Goal: Information Seeking & Learning: Learn about a topic

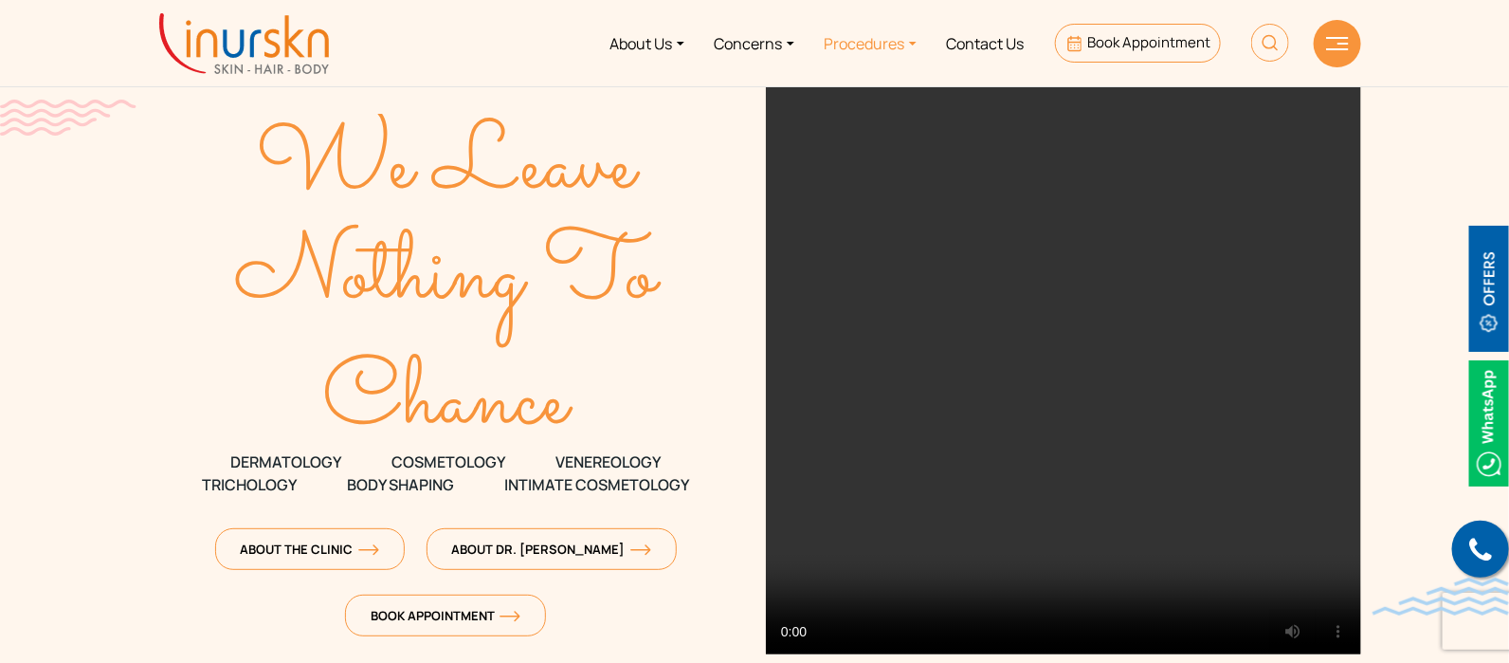
click at [864, 40] on link "Procedures" at bounding box center [870, 43] width 122 height 71
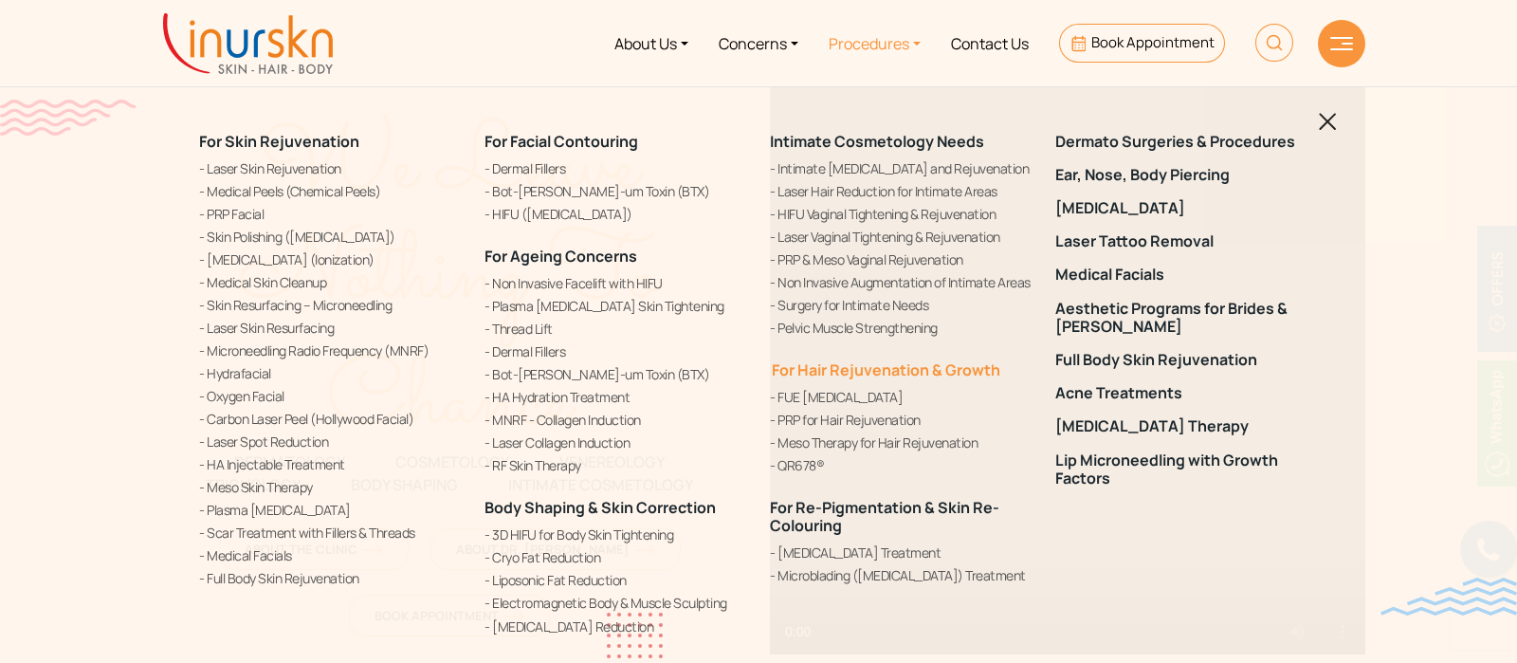
click at [828, 367] on link "For Hair Rejuvenation & Growth" at bounding box center [885, 369] width 230 height 21
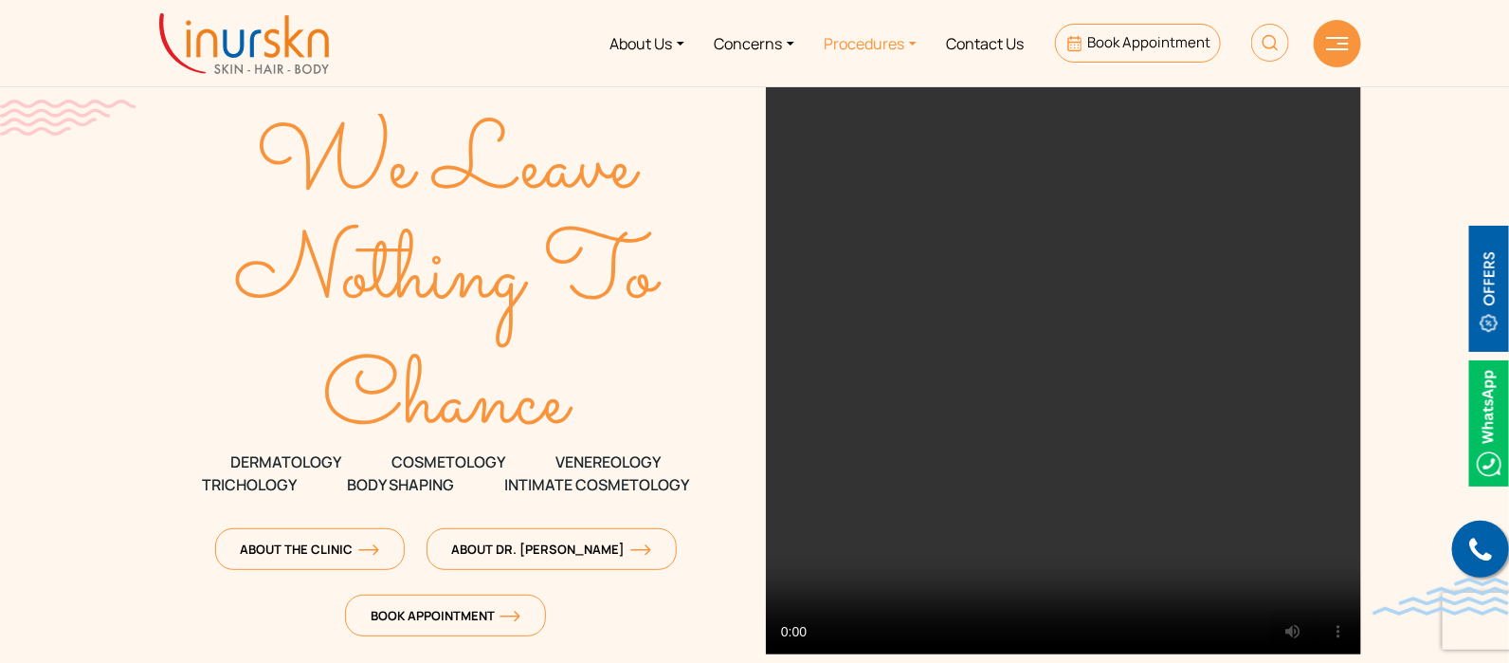
click at [924, 49] on link "Procedures" at bounding box center [870, 43] width 122 height 71
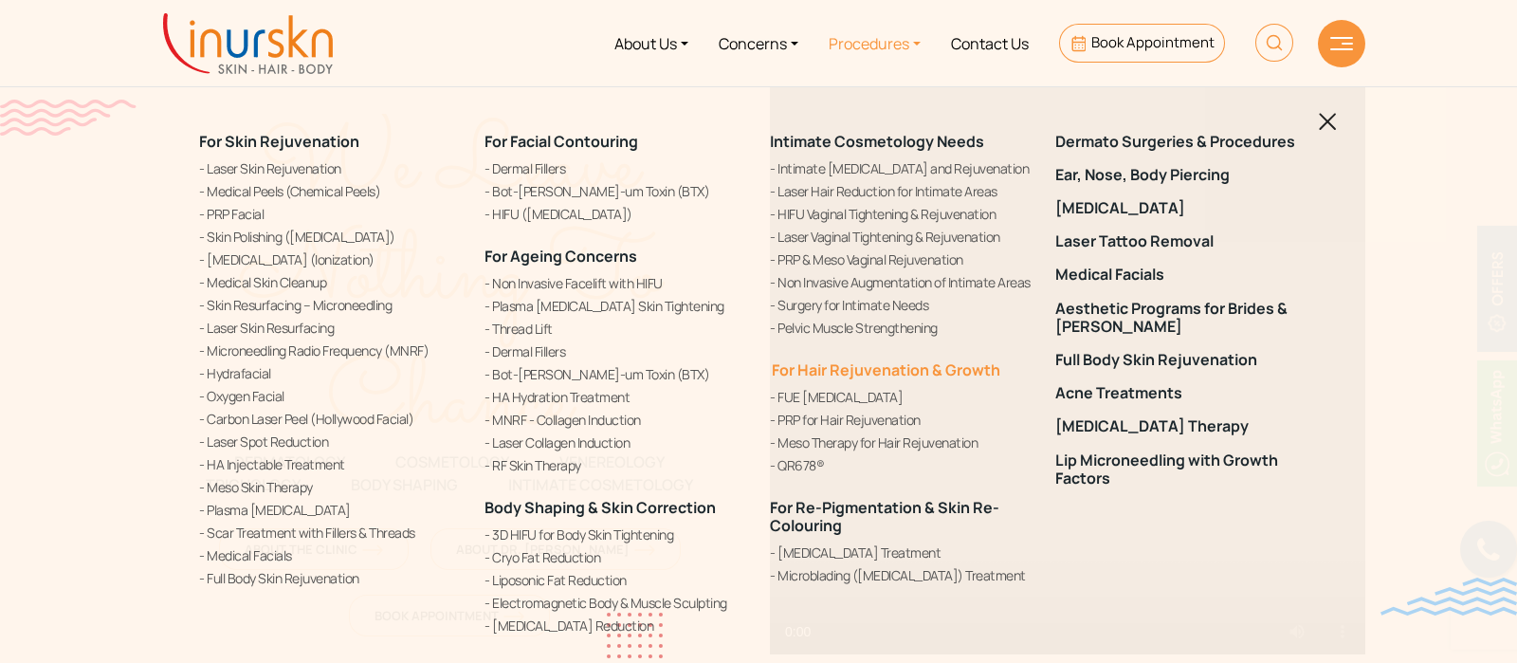
click at [885, 373] on link "For Hair Rejuvenation & Growth" at bounding box center [885, 369] width 230 height 21
click at [885, 373] on link "For Hair Rejuvenation & Growth" at bounding box center [881, 369] width 230 height 21
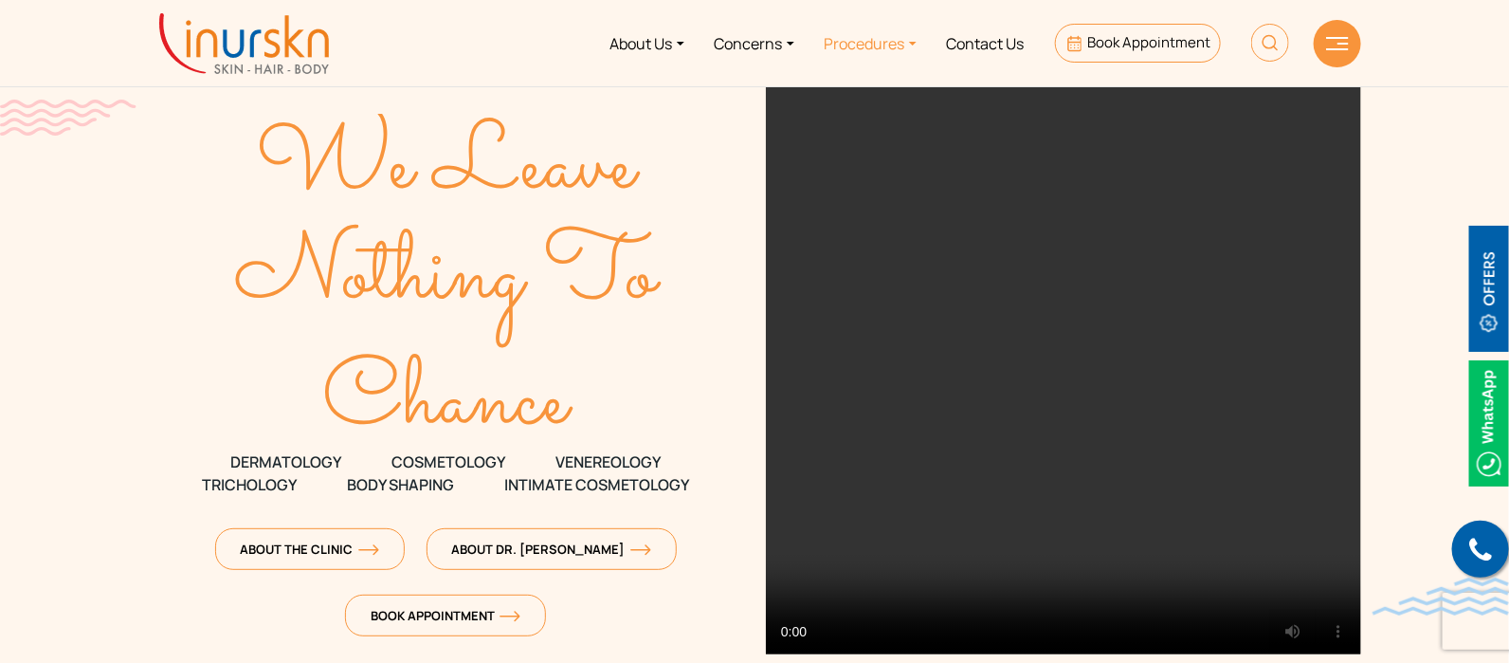
click at [851, 44] on link "Procedures" at bounding box center [870, 43] width 122 height 71
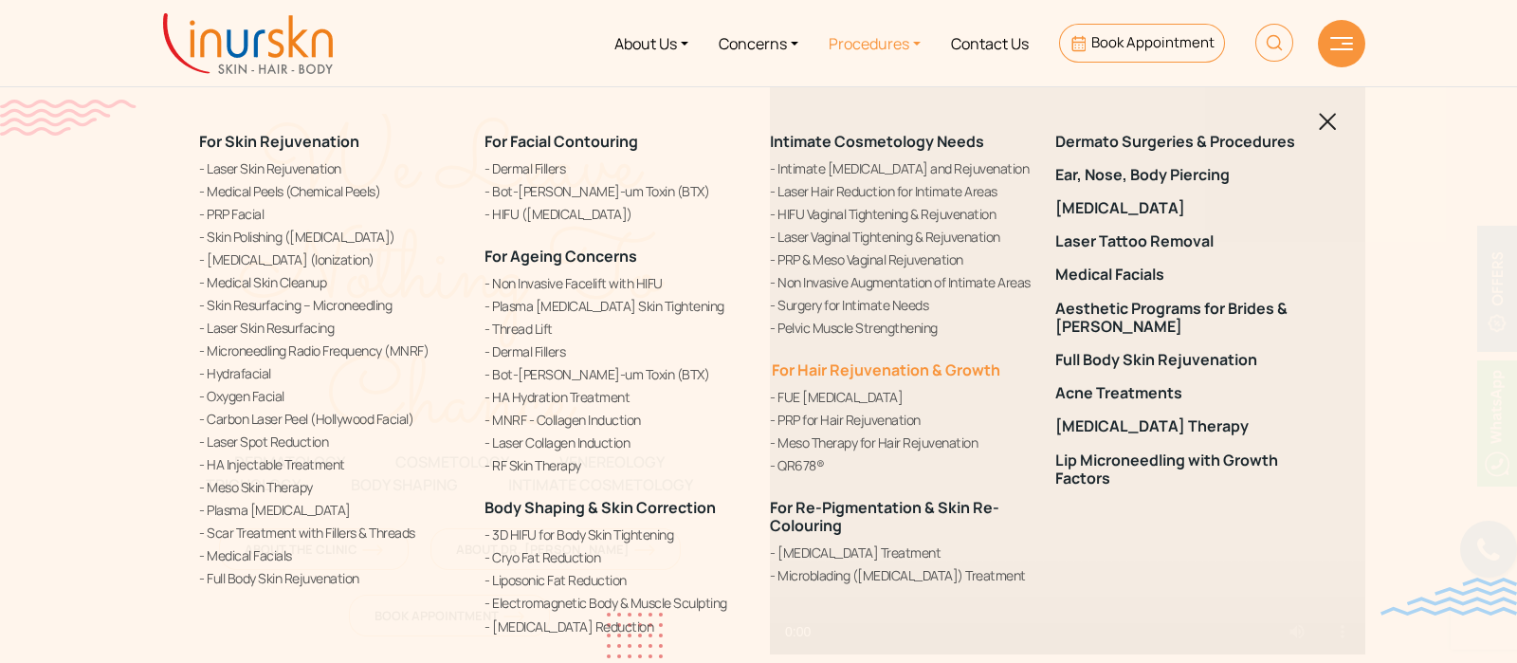
click at [856, 374] on link "For Hair Rejuvenation & Growth" at bounding box center [885, 369] width 230 height 21
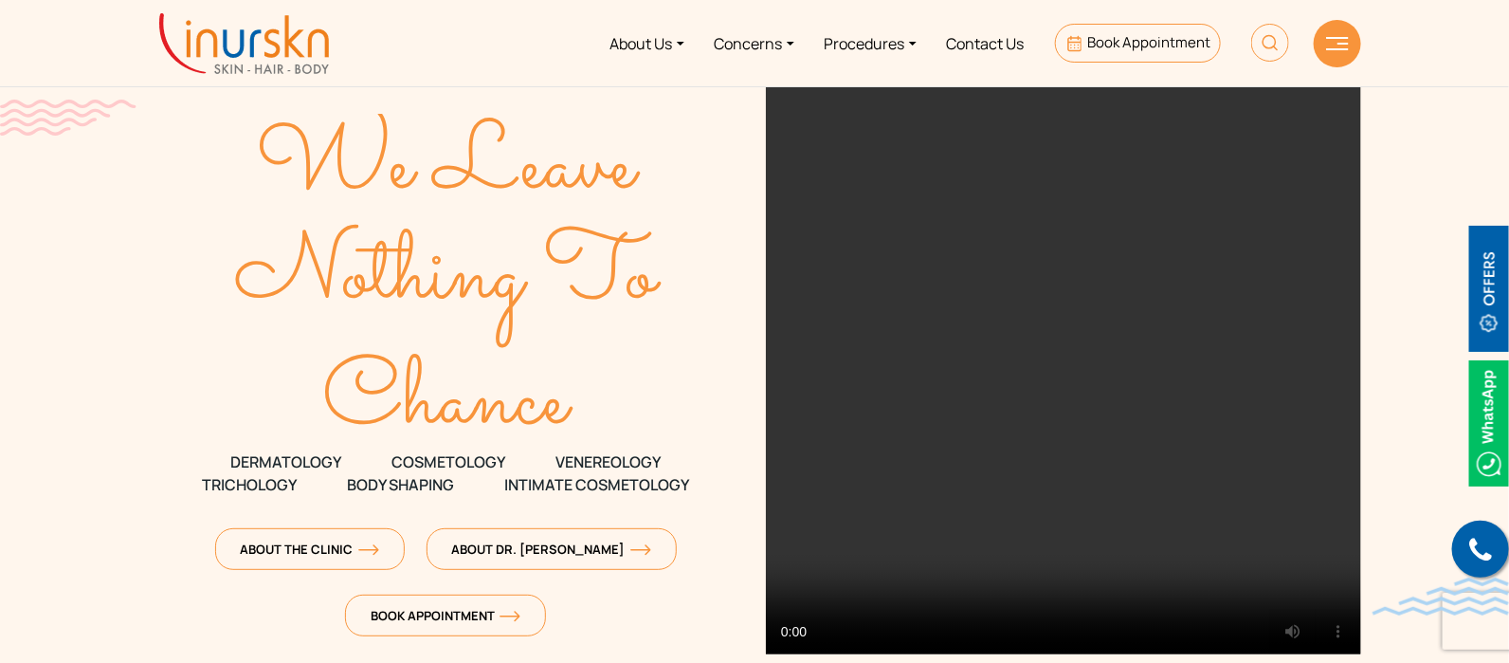
click at [856, 374] on link "Pelvic Muscle Strengthening" at bounding box center [897, 375] width 263 height 20
click at [848, 54] on link "Procedures" at bounding box center [870, 43] width 122 height 71
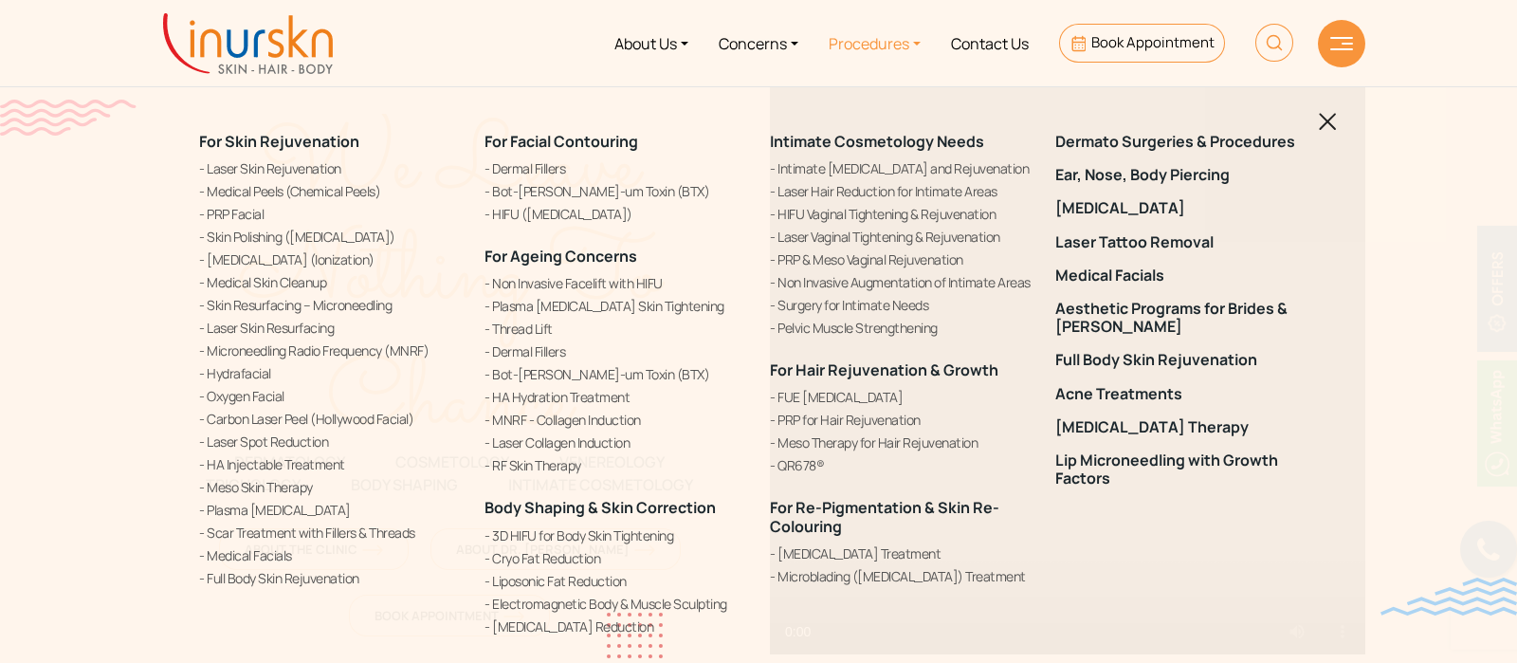
click at [1327, 122] on img at bounding box center [1327, 122] width 18 height 18
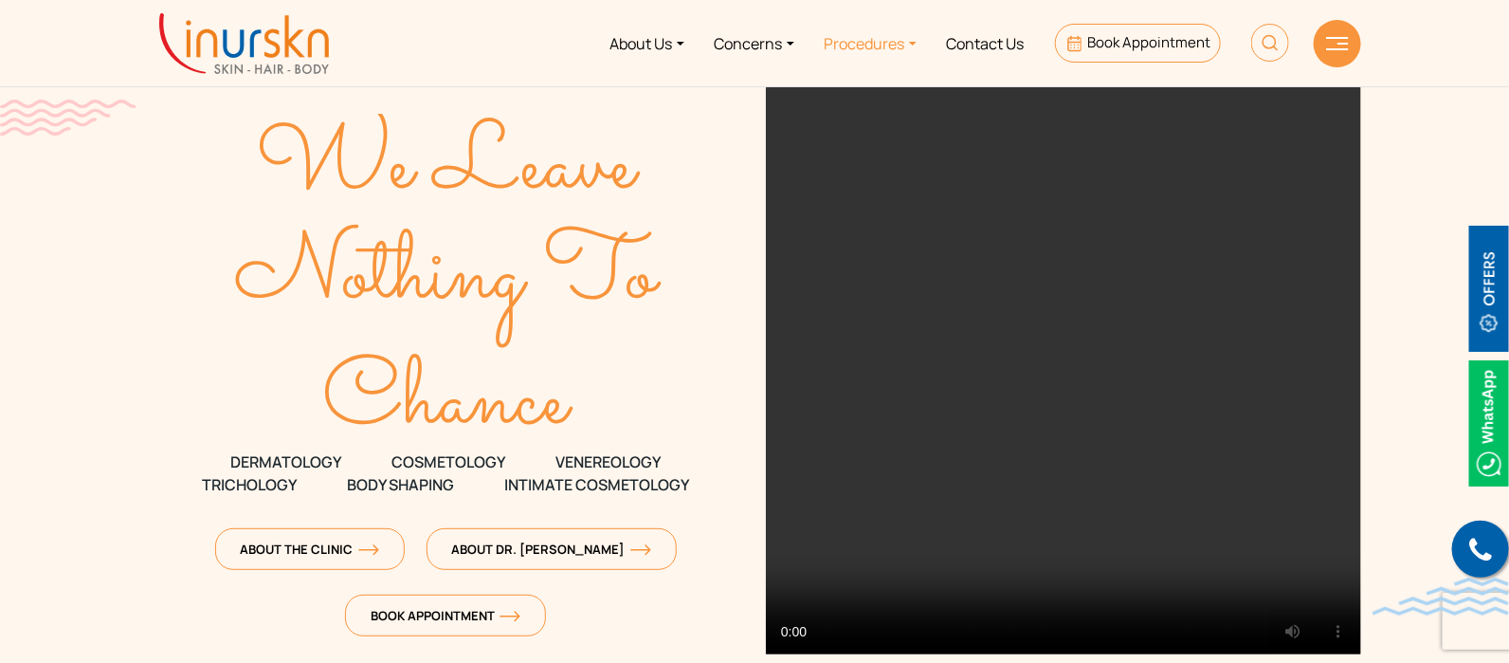
click at [873, 51] on link "Procedures" at bounding box center [870, 43] width 122 height 71
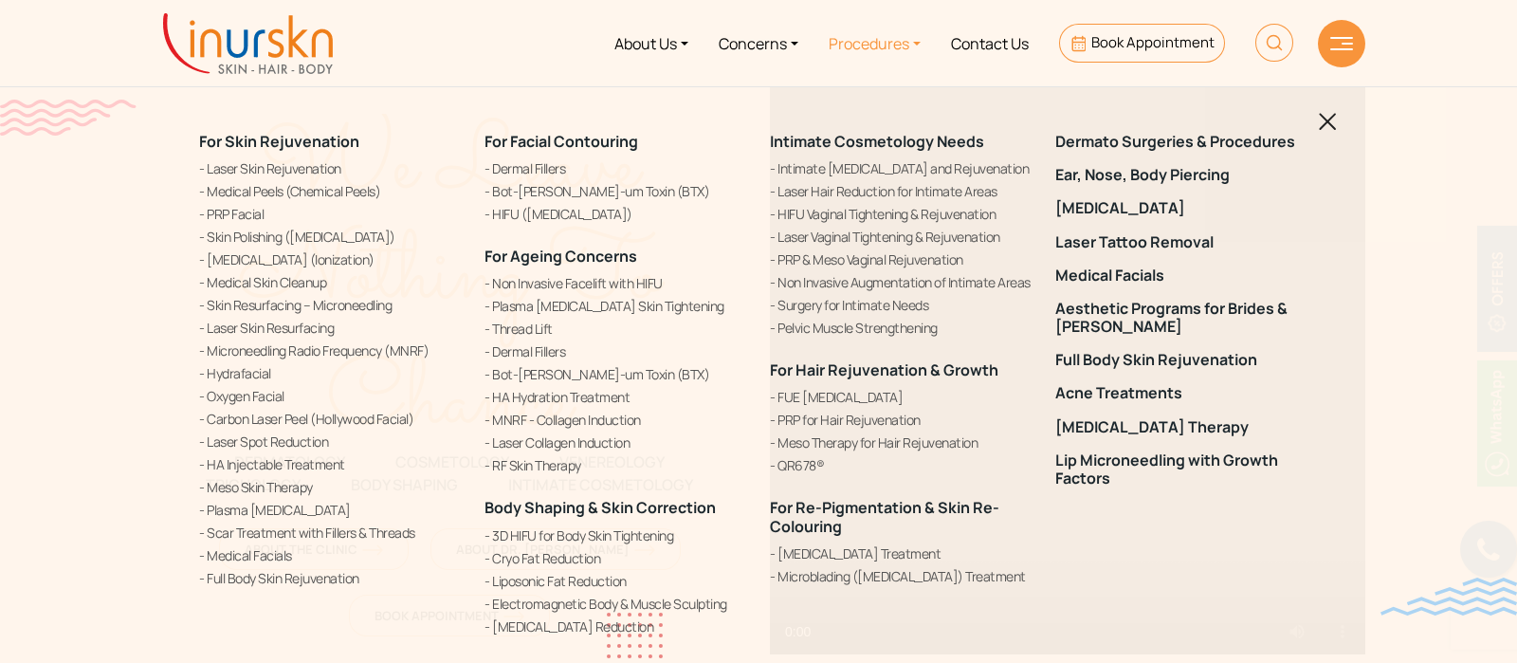
drag, startPoint x: 854, startPoint y: 483, endPoint x: 798, endPoint y: 452, distance: 64.1
click at [798, 452] on div "Intimate Cosmetology Needs" at bounding box center [901, 359] width 263 height 453
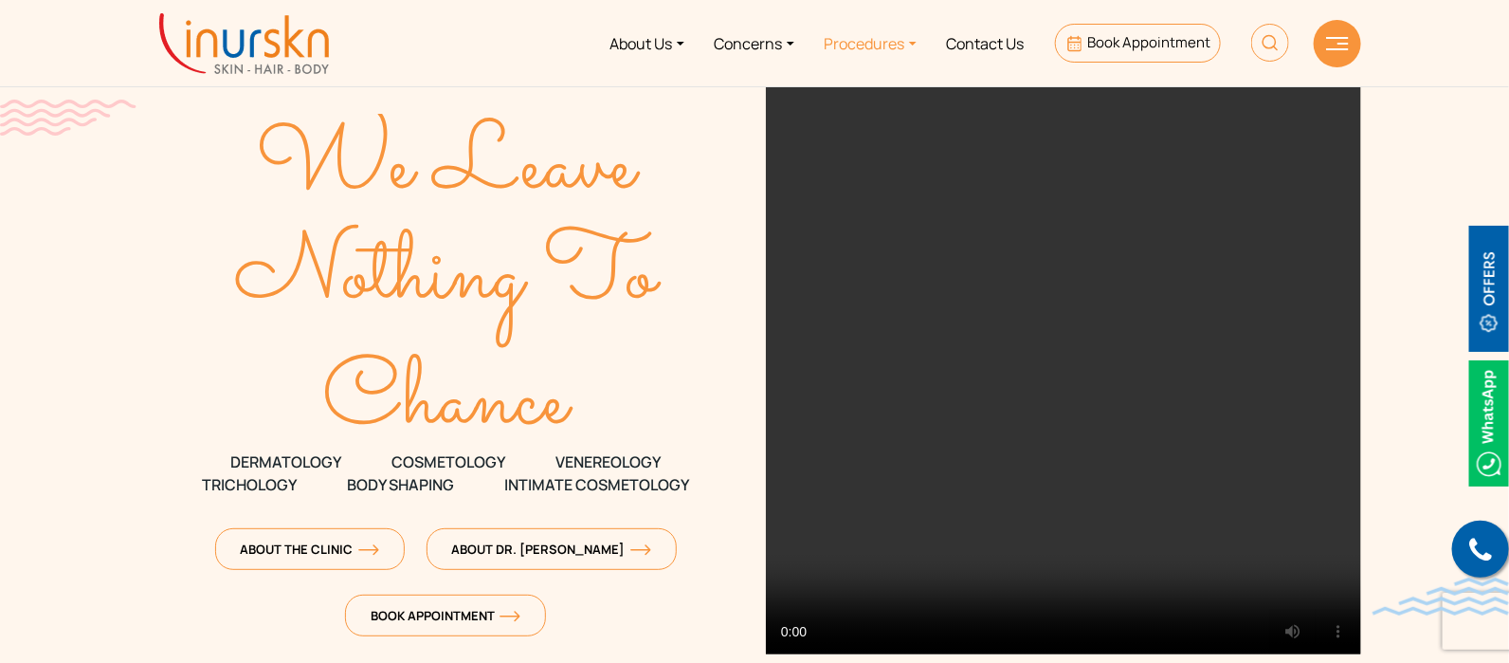
click at [892, 43] on link "Procedures" at bounding box center [870, 43] width 122 height 71
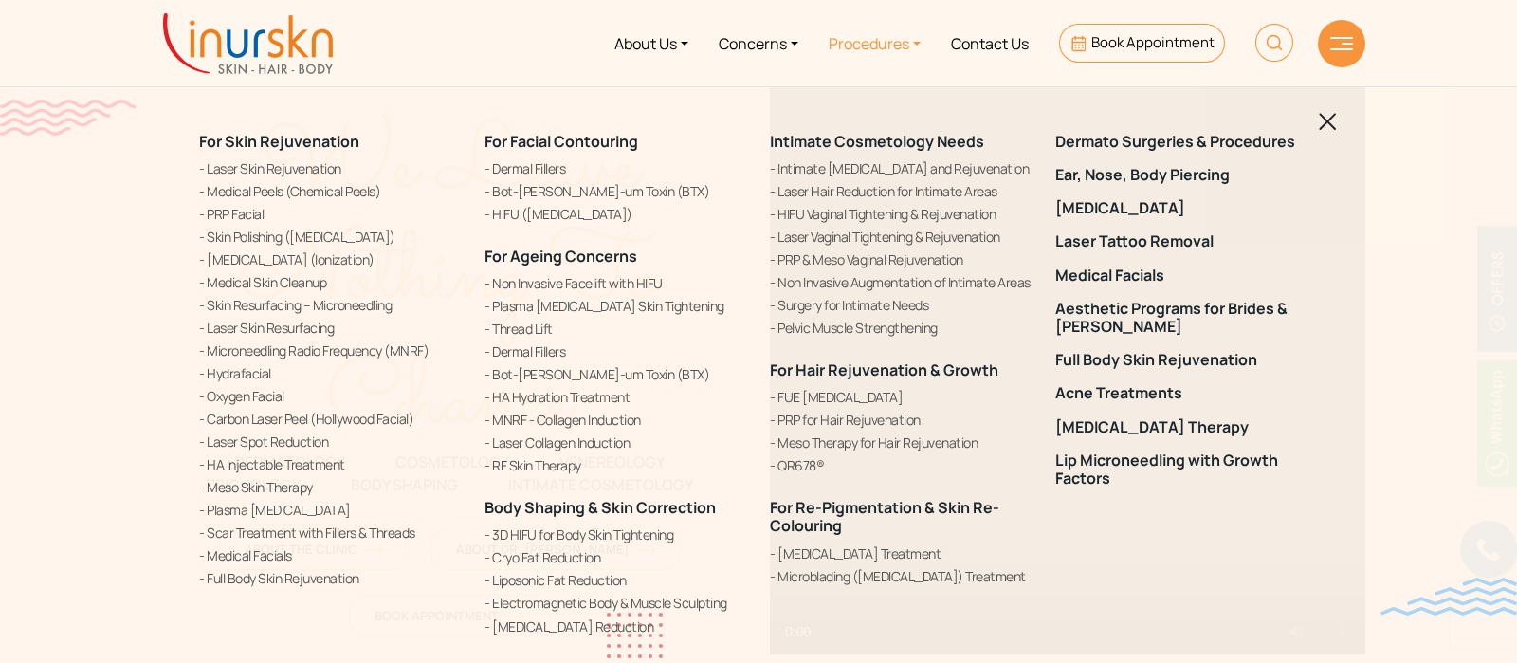
click at [1408, 139] on div "For Skin Rejuvenation Laser Skin Rejuvenation Medical Peels (Chemical Peels) PR…" at bounding box center [758, 331] width 1517 height 663
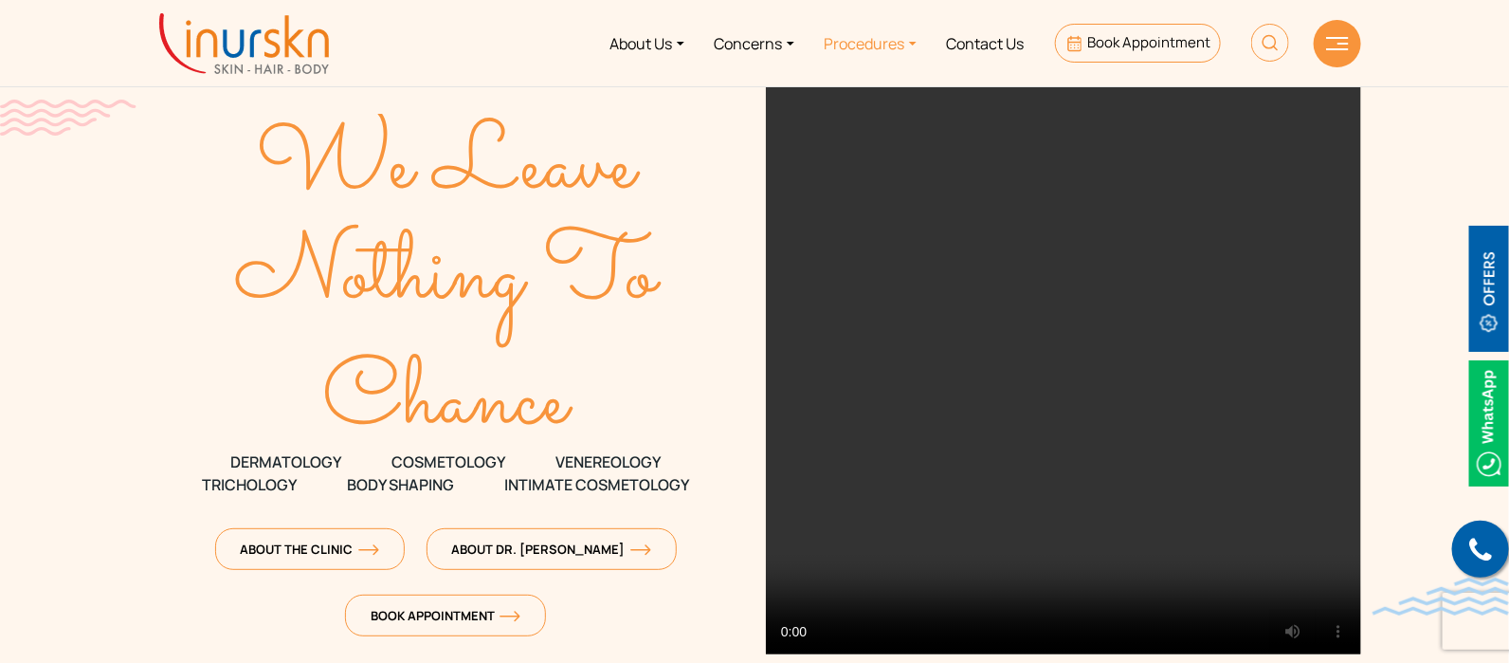
click at [900, 41] on link "Procedures" at bounding box center [870, 43] width 122 height 71
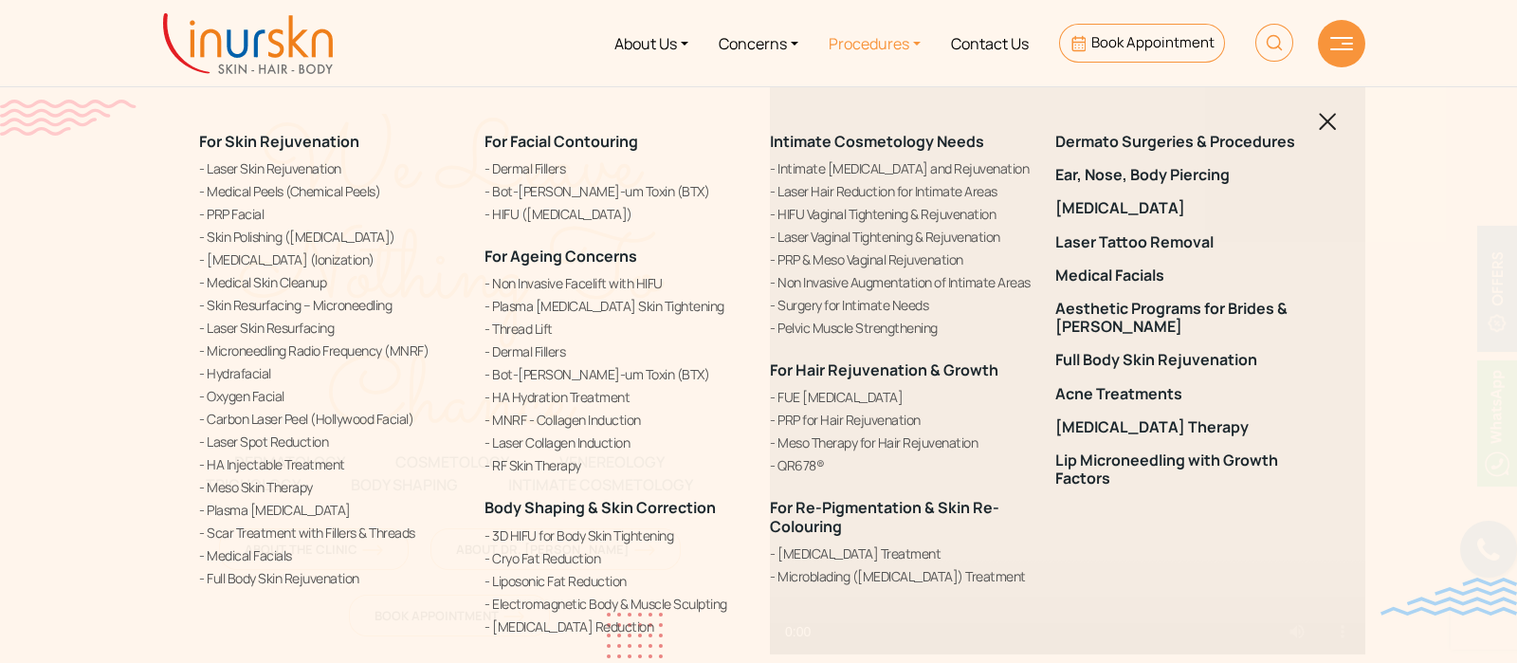
drag, startPoint x: 1038, startPoint y: 458, endPoint x: 765, endPoint y: 370, distance: 286.9
click at [765, 370] on div "Intimate Cosmetology Needs" at bounding box center [900, 385] width 285 height 552
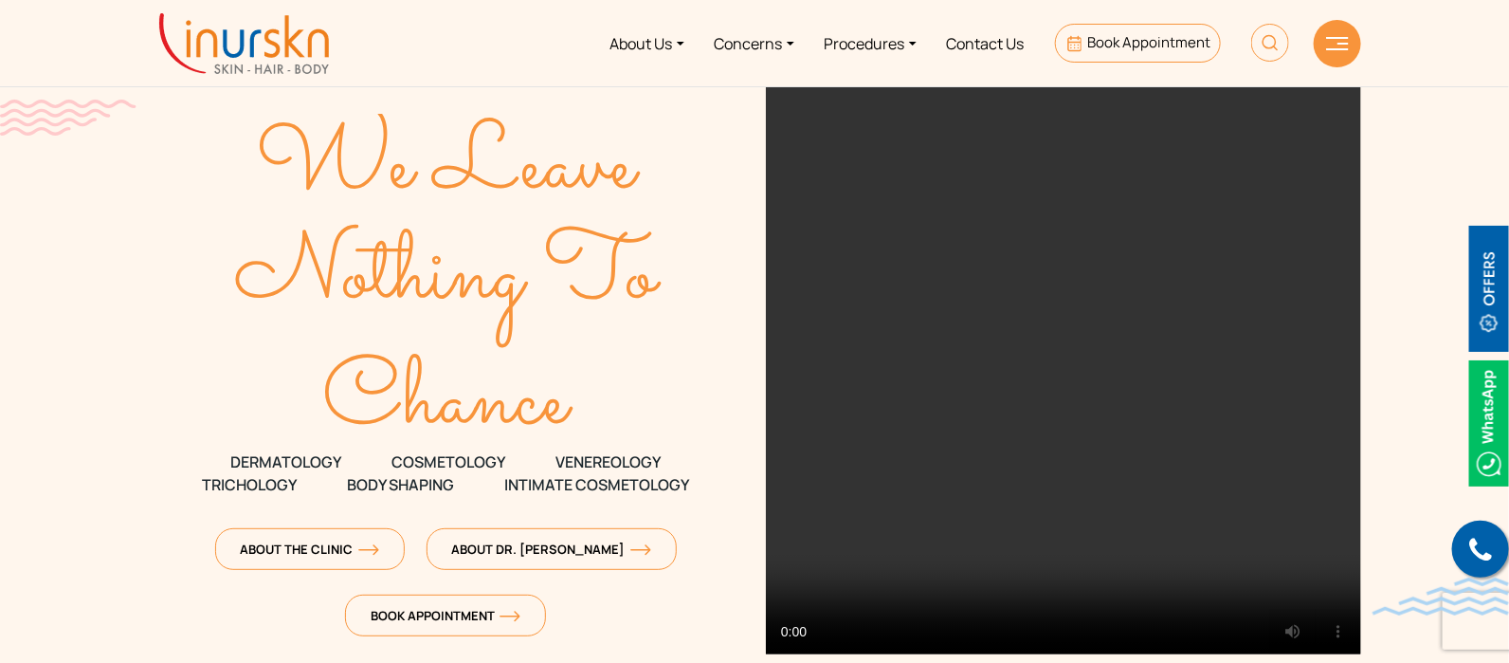
copy div "For Hair Rejuvenation & Growth FUE Hair Transplant PRP for Hair Rejuvenation Me…"
click at [915, 40] on link "Procedures" at bounding box center [870, 43] width 122 height 71
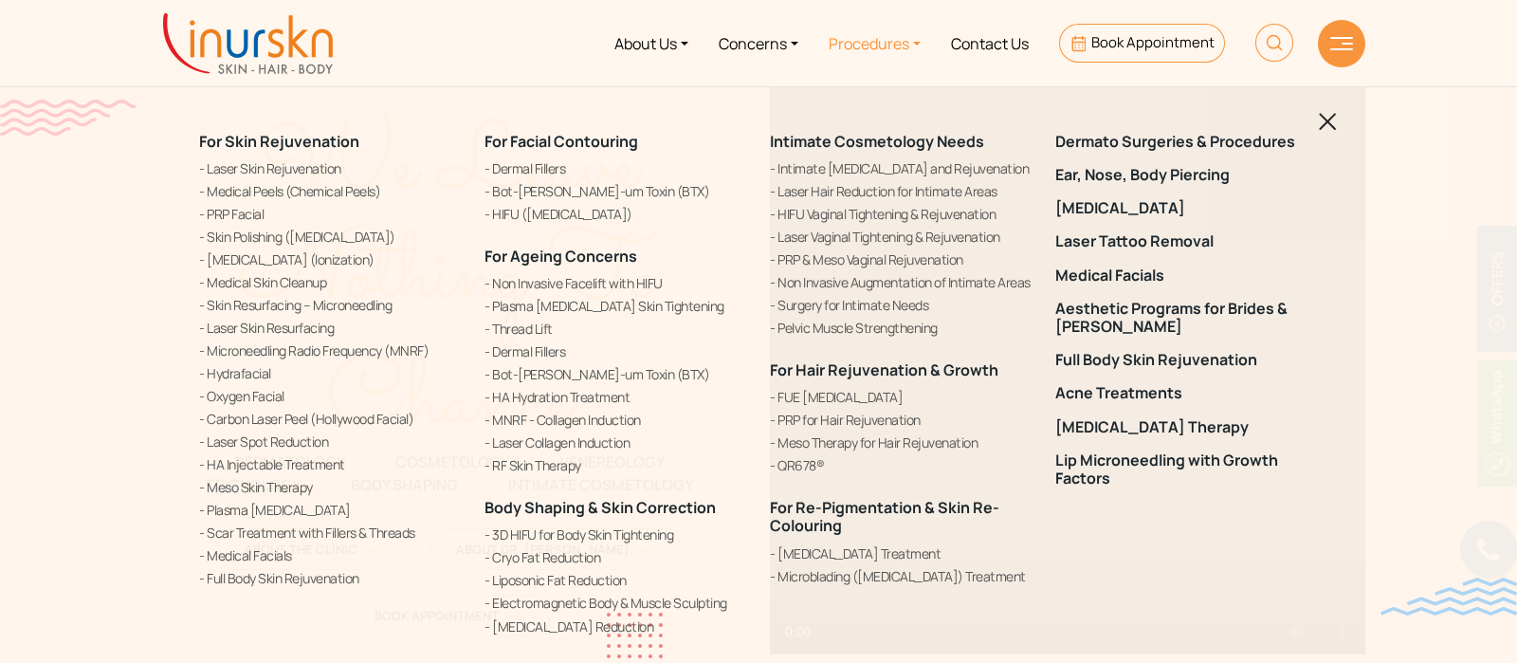
copy div "For Hair Rejuvenation & Growth FUE Hair Transplant PRP for Hair Rejuvenation Me…"
